Goal: Check status: Check status

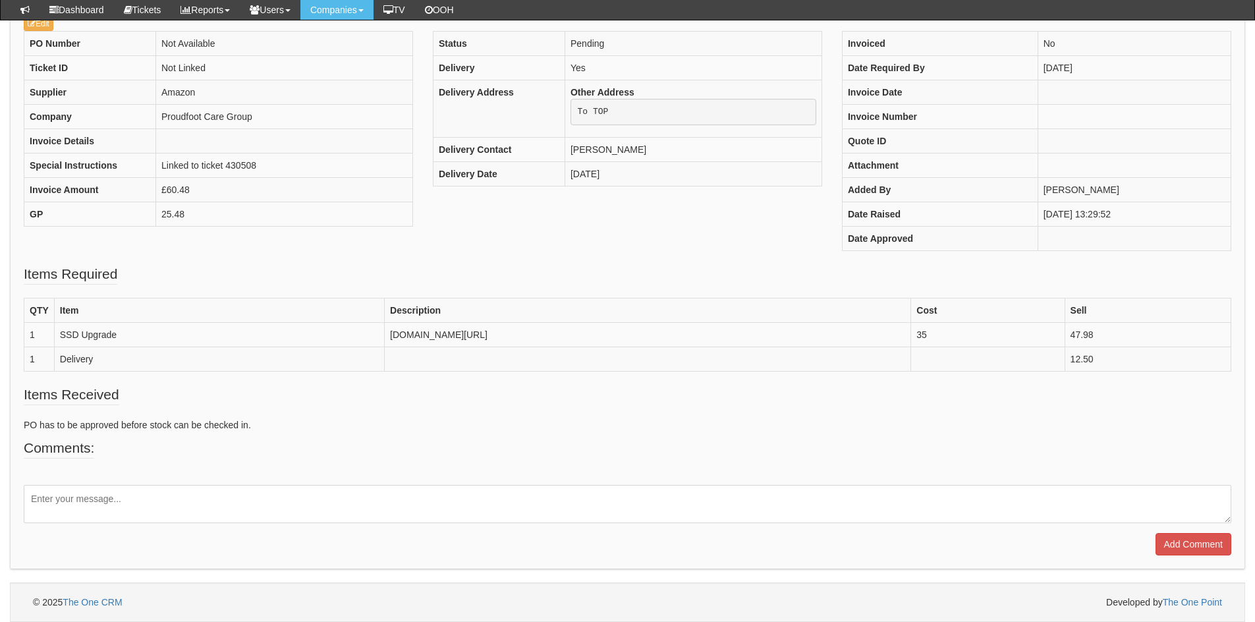
scroll to position [197, 0]
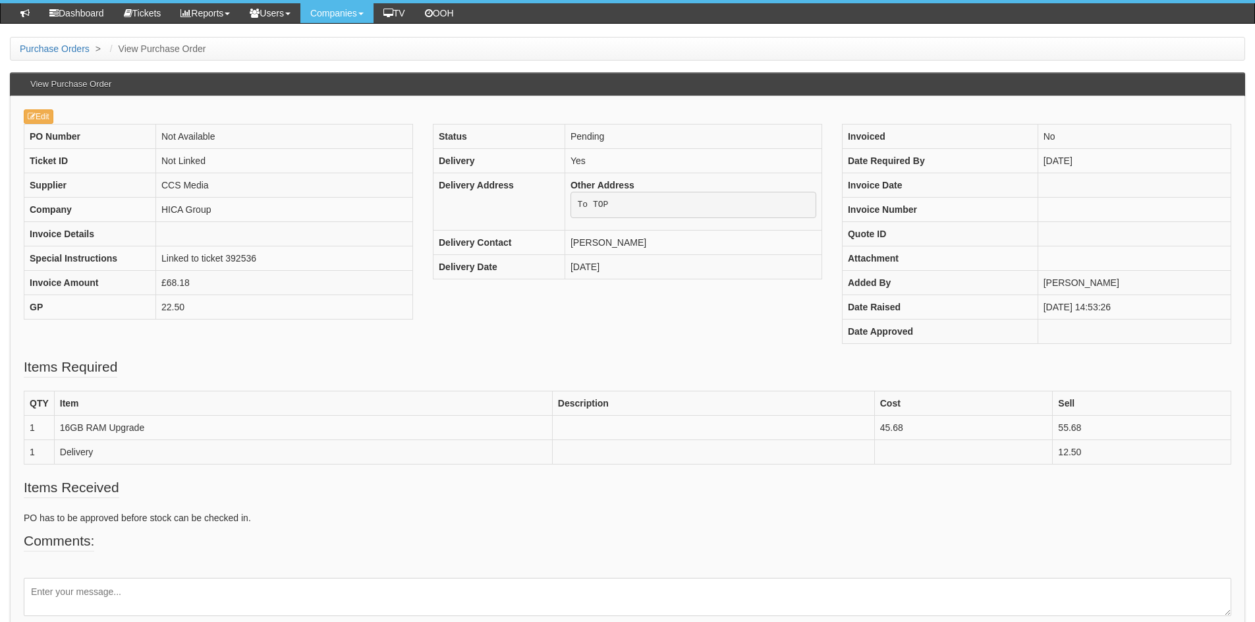
scroll to position [159, 0]
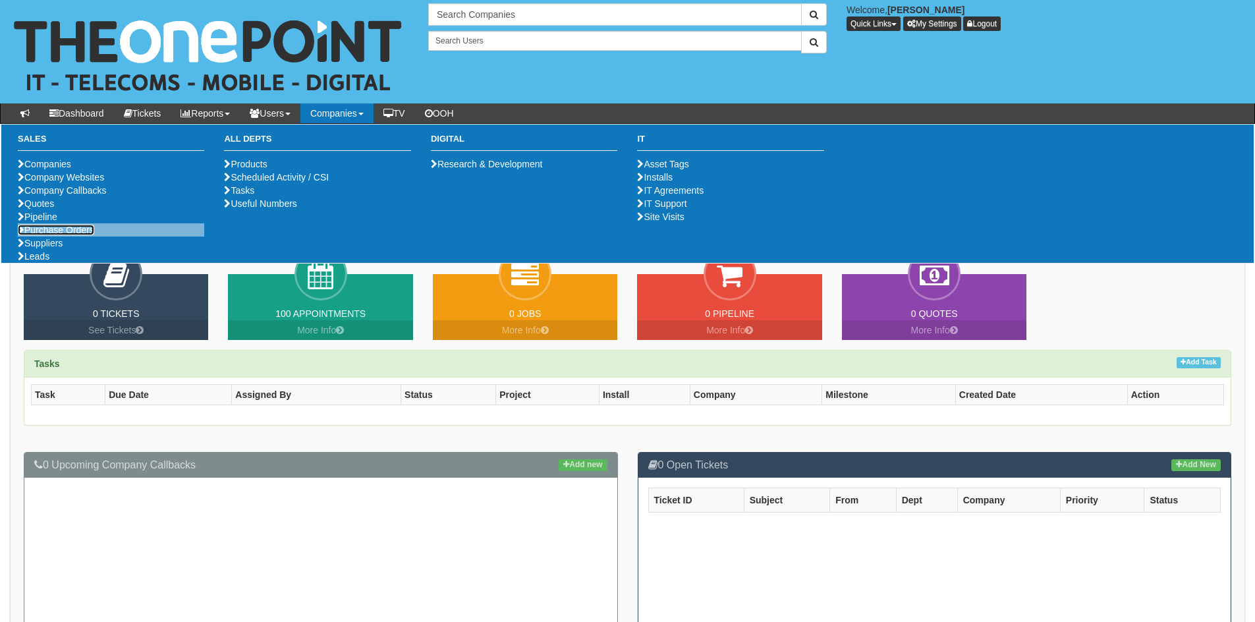
click at [57, 235] on link "Purchase Orders" at bounding box center [56, 230] width 76 height 11
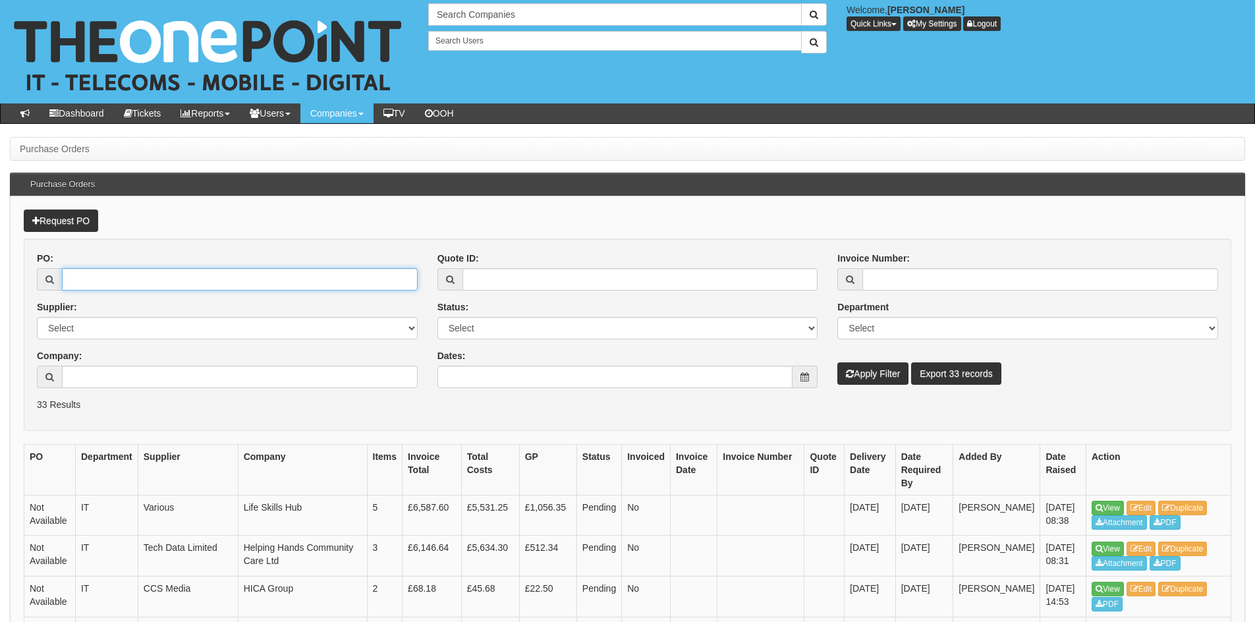
click at [155, 275] on input "PO:" at bounding box center [240, 279] width 356 height 22
paste input "19517"
type input "19517"
click at [869, 374] on button "Apply Filter" at bounding box center [872, 373] width 71 height 22
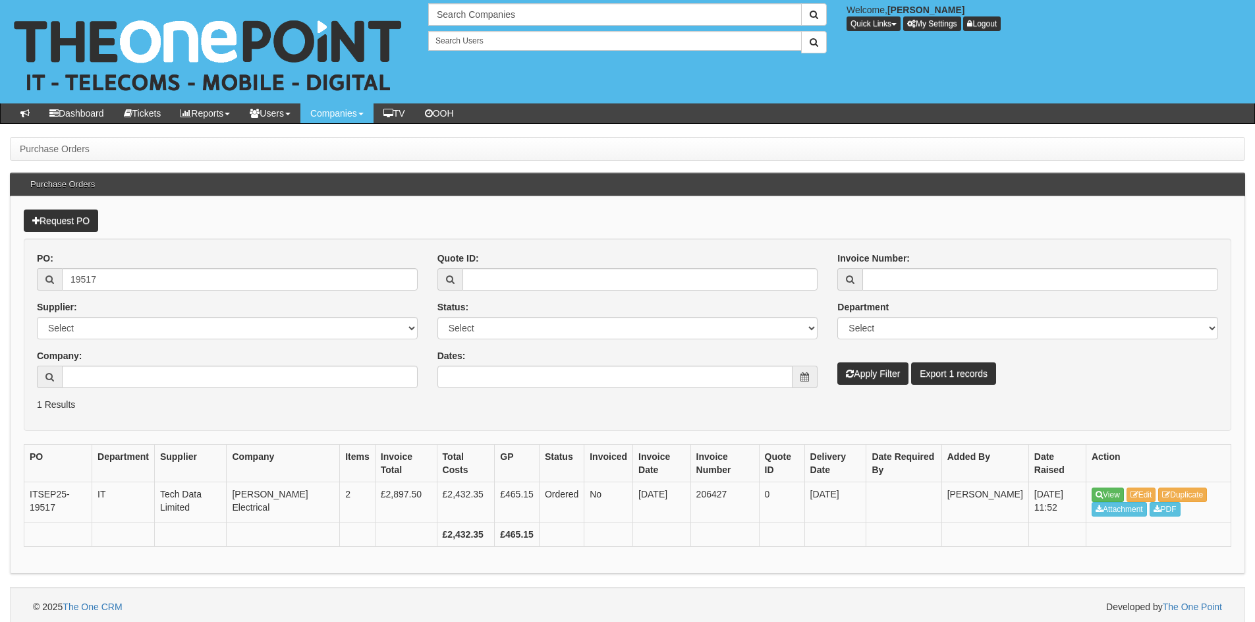
scroll to position [5, 0]
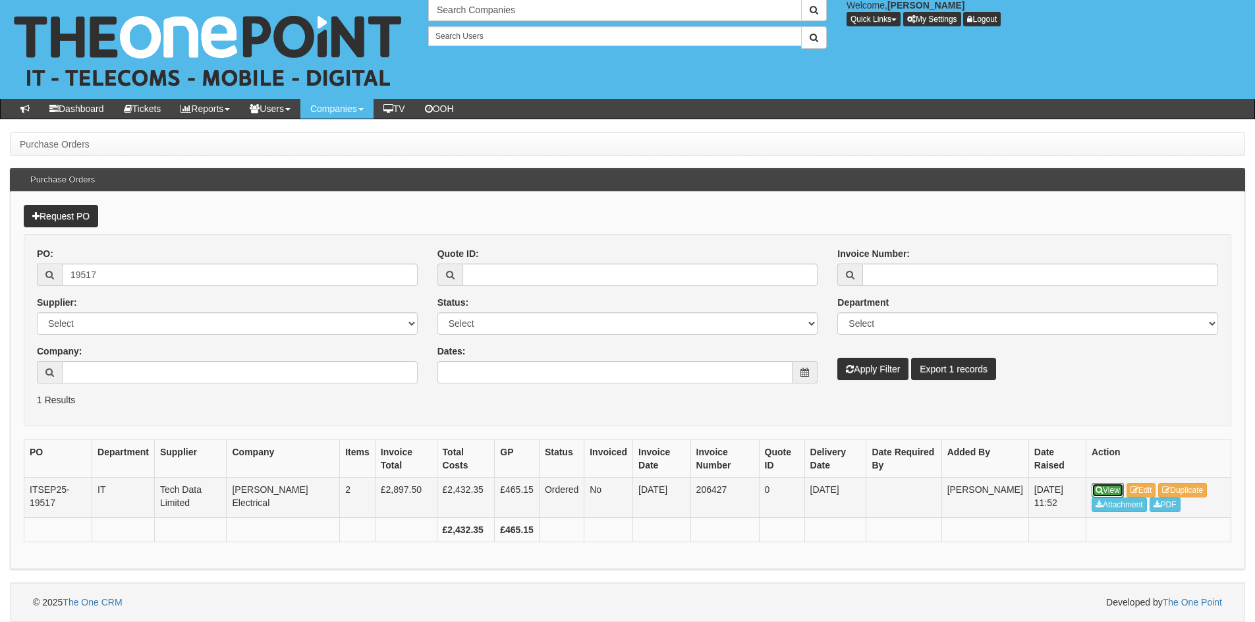
click at [1112, 489] on link "View" at bounding box center [1108, 490] width 32 height 14
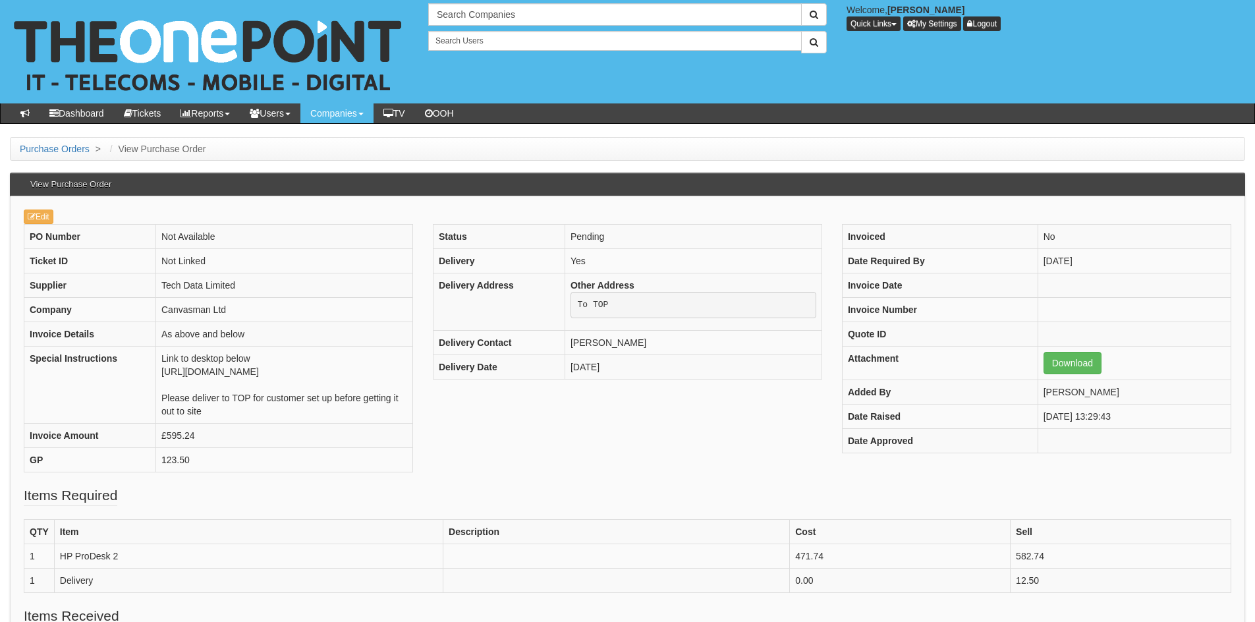
scroll to position [35, 0]
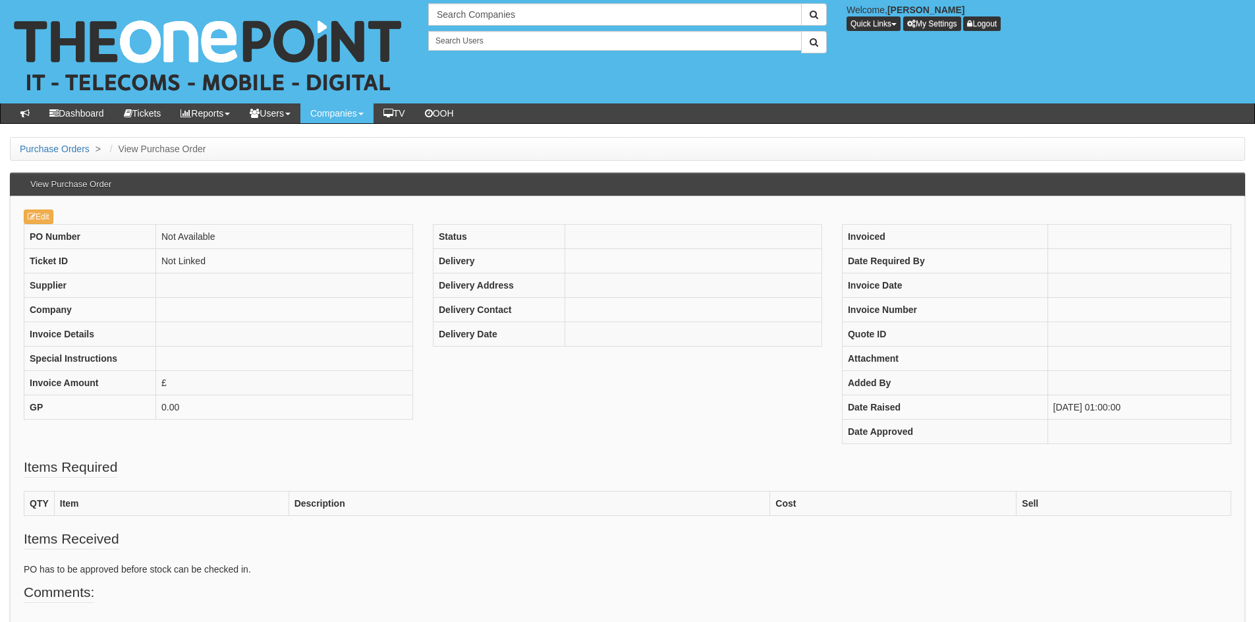
scroll to position [111, 0]
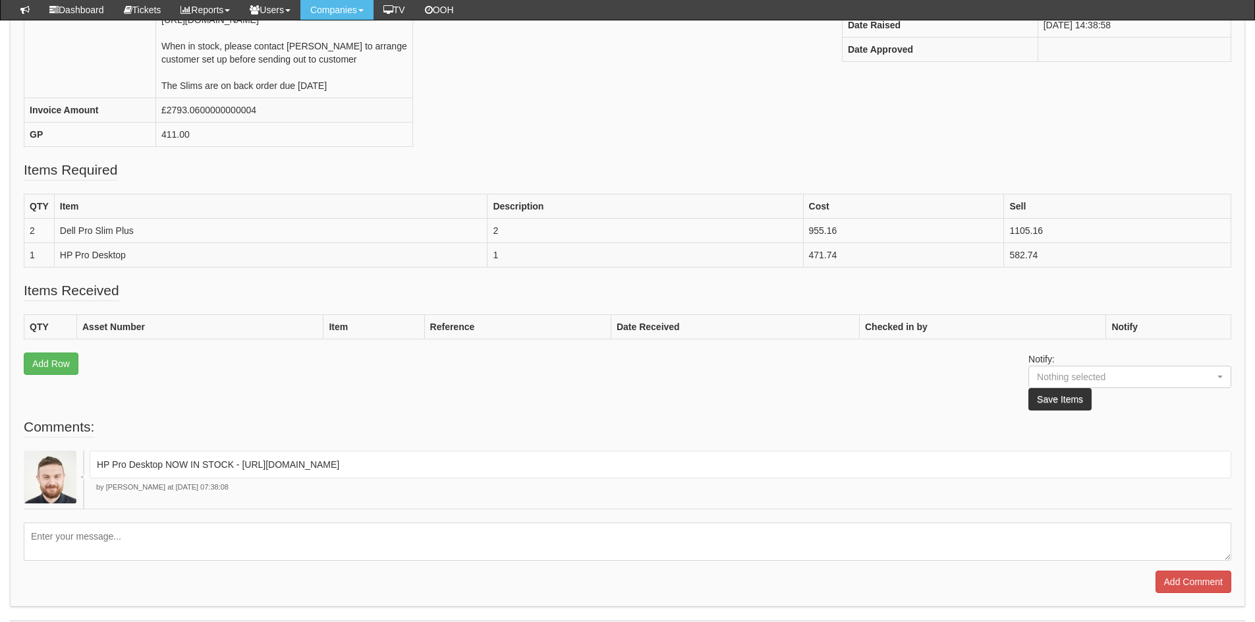
scroll to position [358, 0]
drag, startPoint x: 153, startPoint y: 260, endPoint x: 59, endPoint y: 260, distance: 93.5
click at [59, 242] on td "Dell Pro Slim Plus" at bounding box center [270, 230] width 433 height 24
copy td "Dell Pro Slim Plus"
click at [150, 267] on td "HP Pro Desktop" at bounding box center [270, 254] width 433 height 24
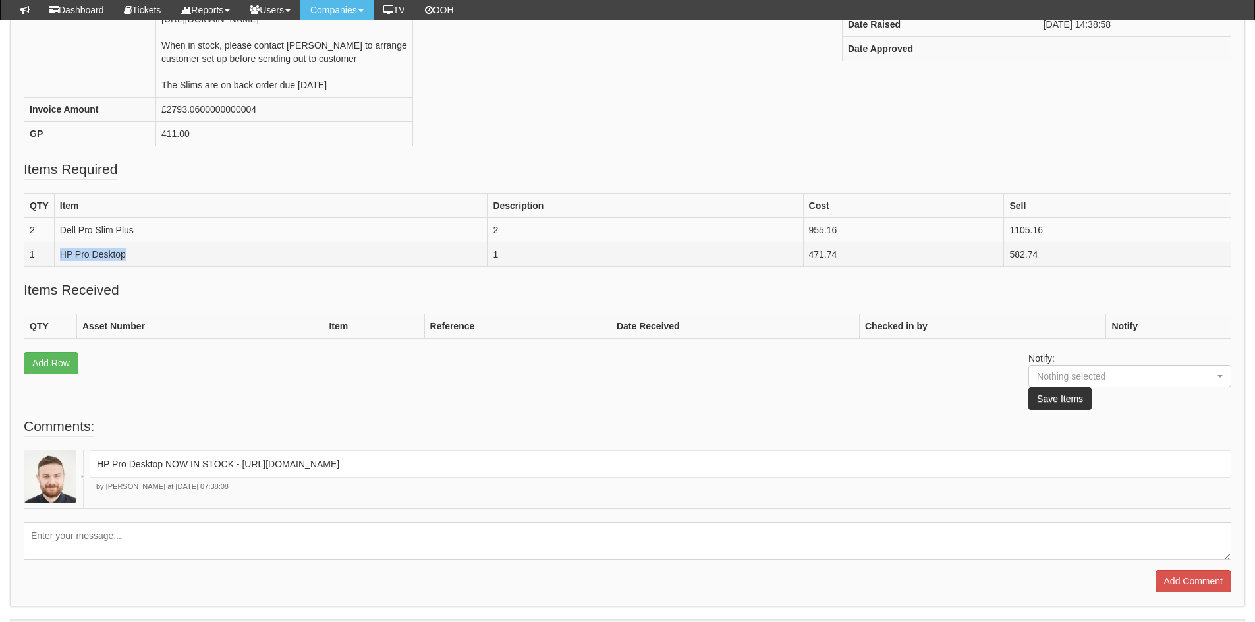
drag, startPoint x: 134, startPoint y: 282, endPoint x: 49, endPoint y: 282, distance: 85.0
click at [49, 267] on tr "1 HP Pro Desktop 1 471.74 582.74" at bounding box center [627, 254] width 1207 height 24
copy tr "HP Pro Desktop"
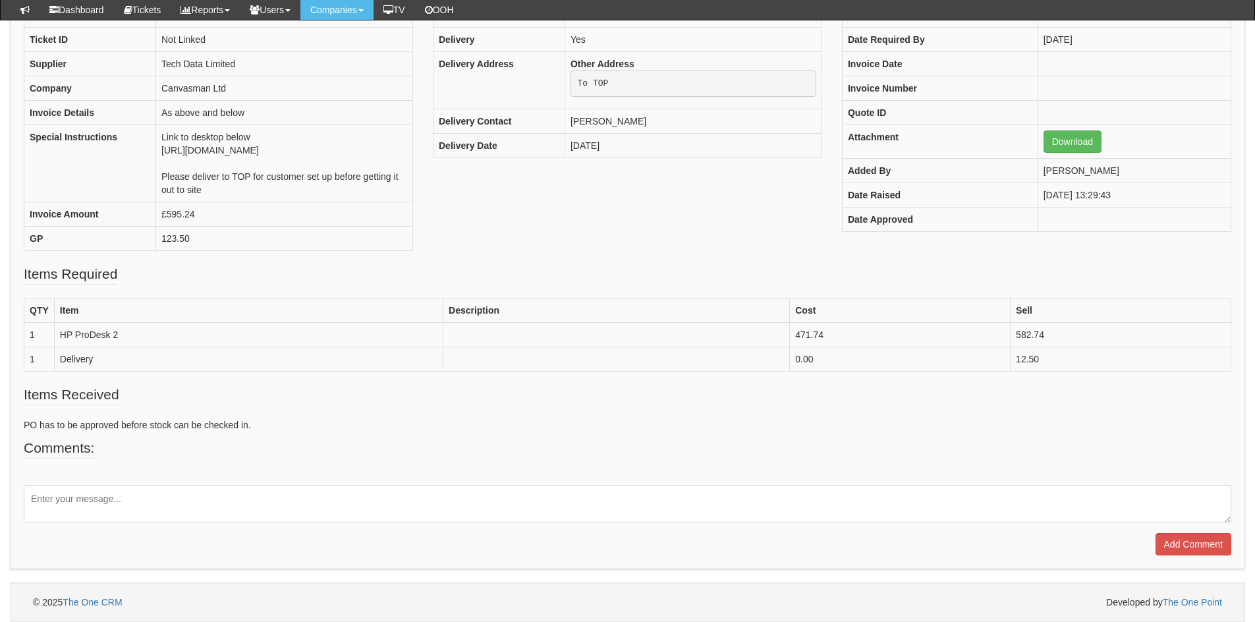
scroll to position [187, 0]
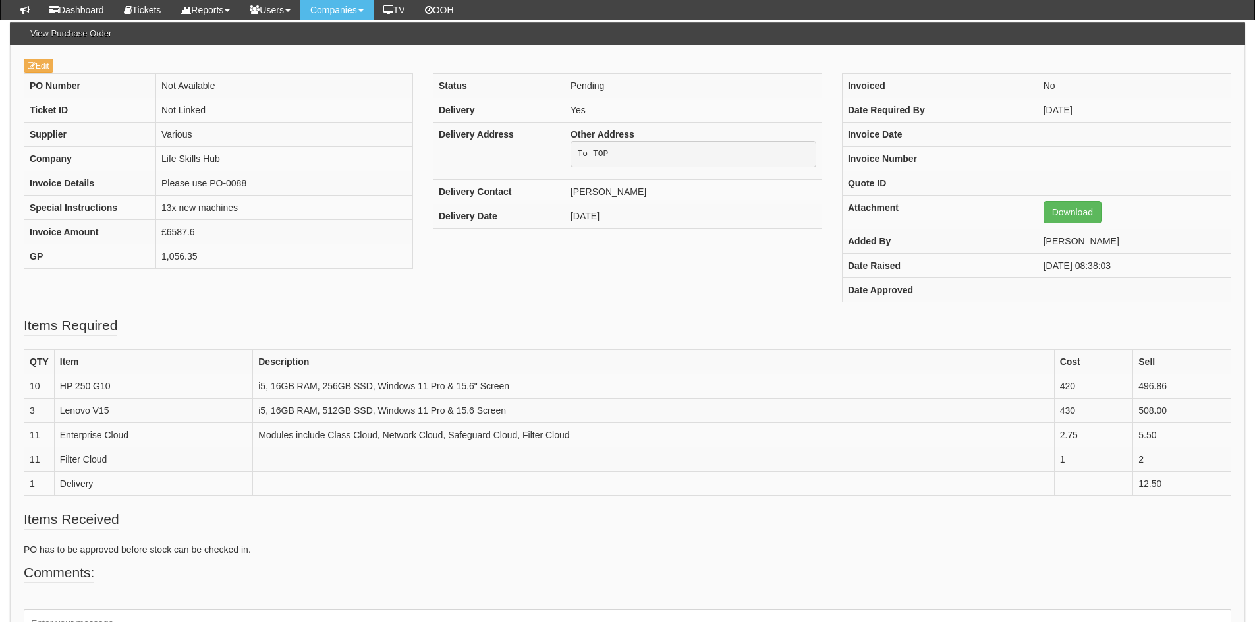
scroll to position [117, 0]
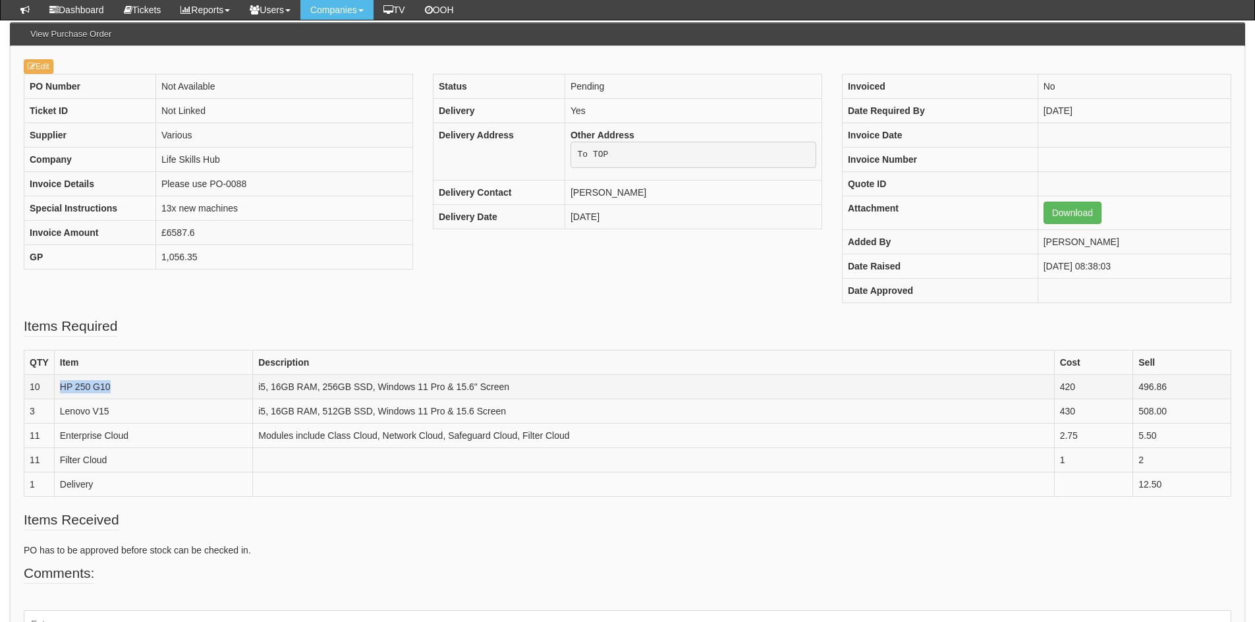
drag, startPoint x: 152, startPoint y: 389, endPoint x: 48, endPoint y: 389, distance: 104.1
click at [48, 389] on tr "10 HP 250 G10 i5, 16GB RAM, 256GB SSD, Windows 11 Pro & 15.6" Screen 420 496.86" at bounding box center [627, 387] width 1207 height 24
copy tr "HP 250 G10"
click at [123, 429] on td "Enterprise Cloud" at bounding box center [153, 436] width 198 height 24
drag, startPoint x: 119, startPoint y: 414, endPoint x: 57, endPoint y: 415, distance: 61.3
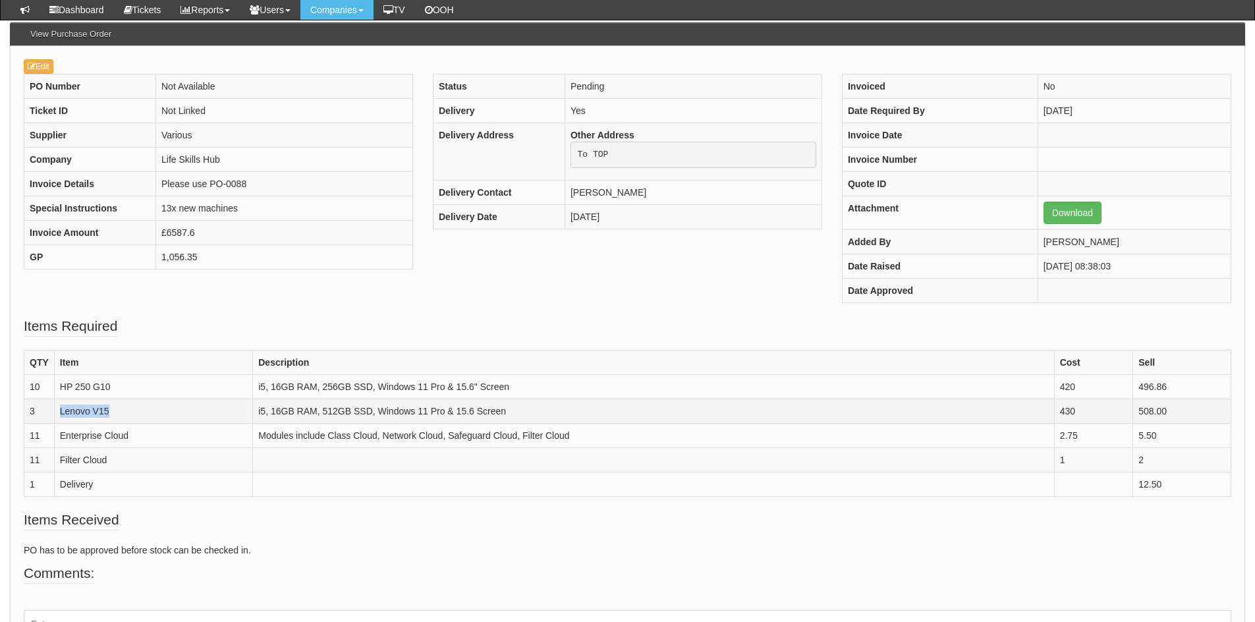
click at [57, 415] on td "Lenovo V15" at bounding box center [153, 411] width 198 height 24
copy td "Lenovo V15"
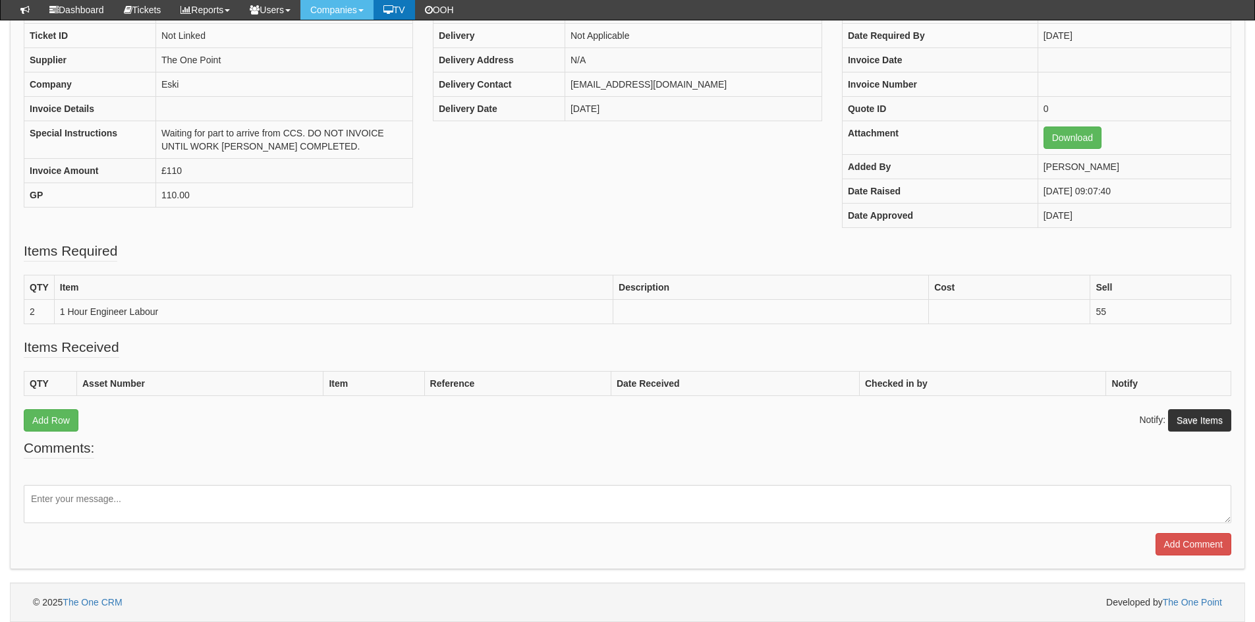
scroll to position [203, 0]
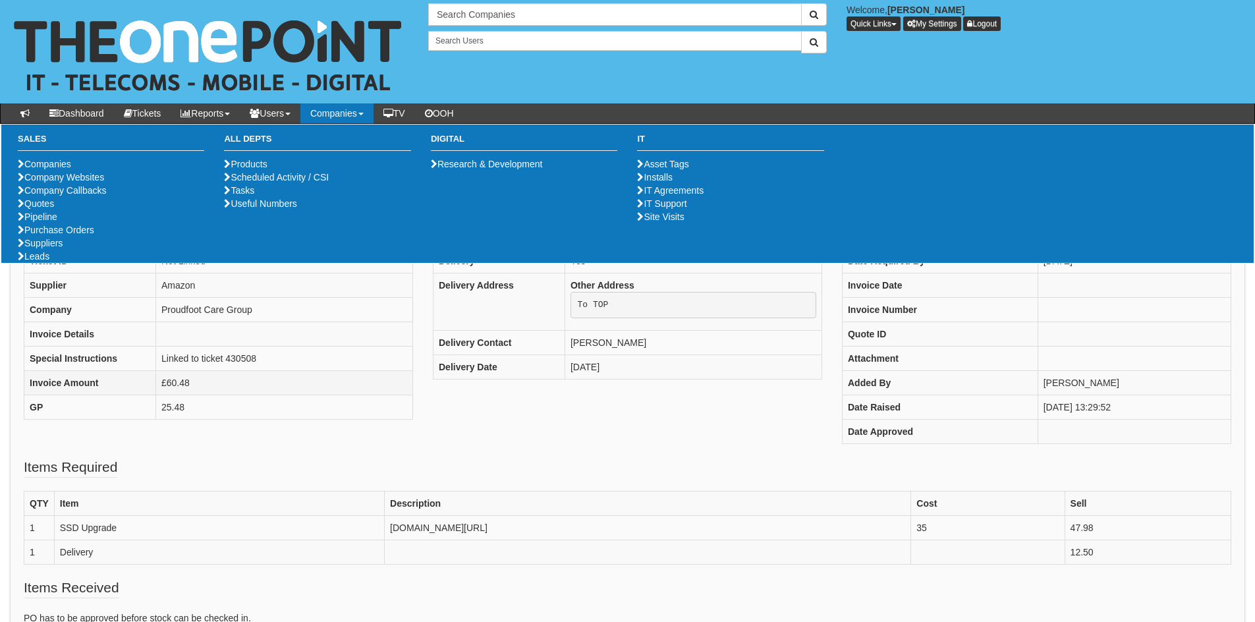
scroll to position [199, 0]
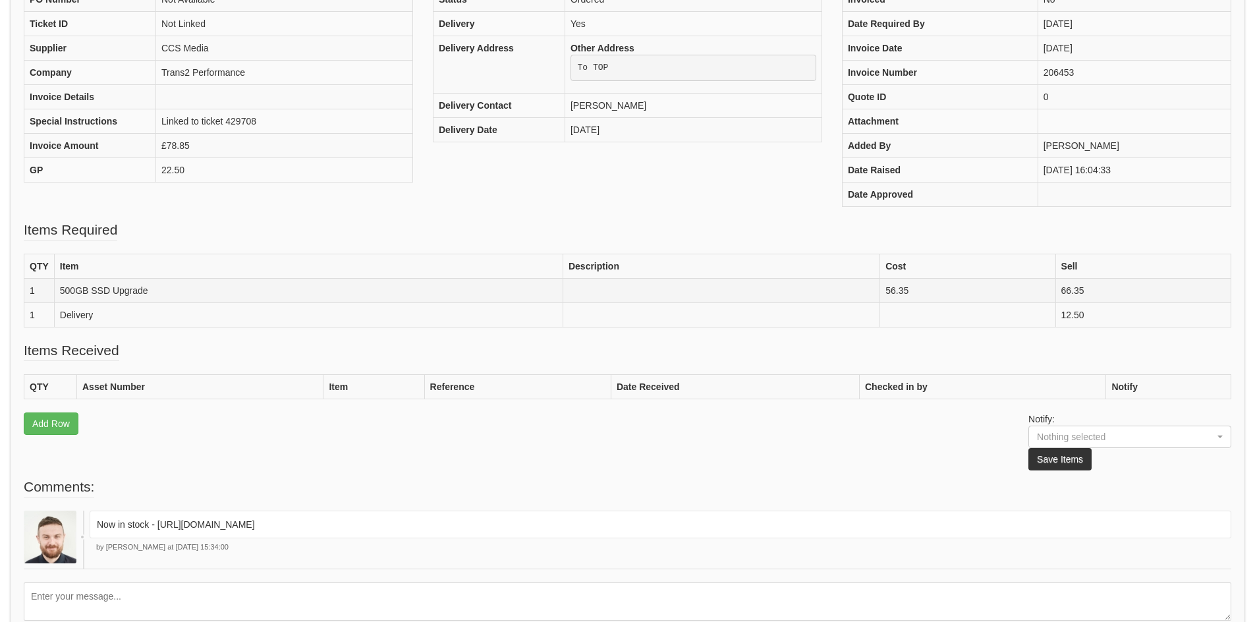
scroll to position [301, 0]
